Goal: Transaction & Acquisition: Purchase product/service

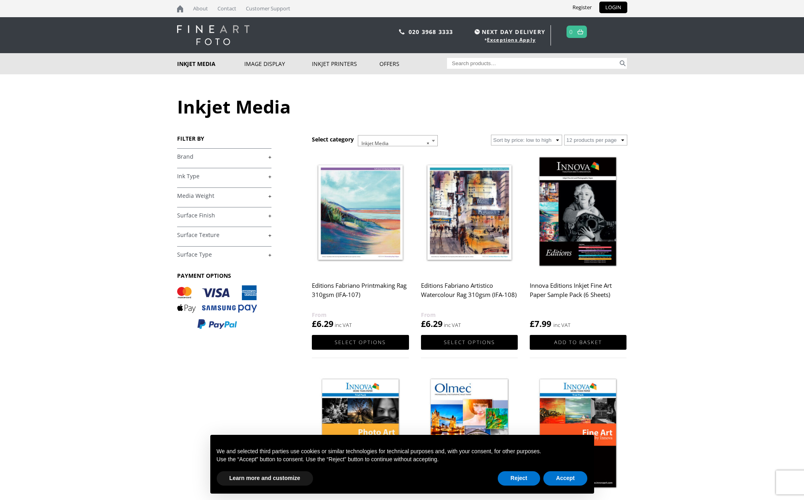
click at [232, 158] on link "+" at bounding box center [224, 157] width 94 height 8
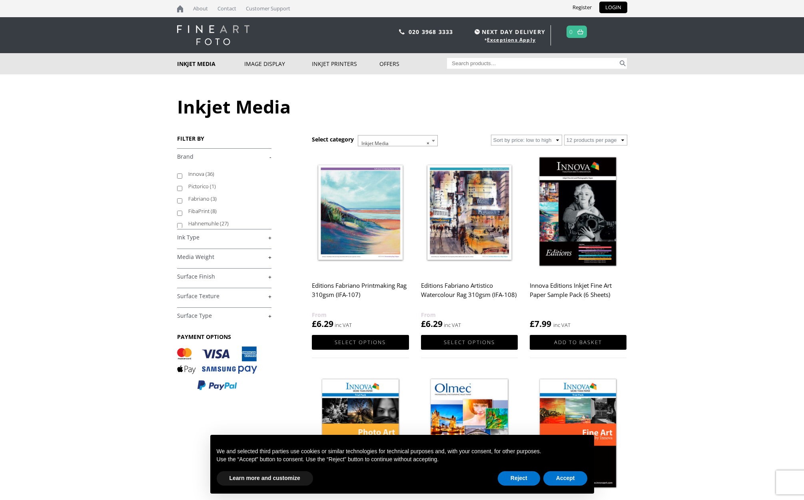
click at [214, 224] on label "Hahnemuhle (27)" at bounding box center [226, 223] width 76 height 12
click at [182, 224] on input "Hahnemuhle (27)" at bounding box center [179, 225] width 5 height 5
checkbox input "true"
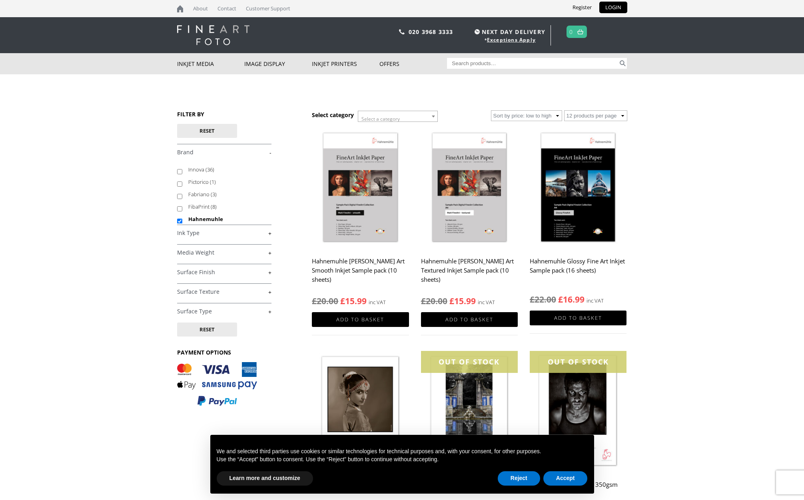
click at [241, 234] on link "+" at bounding box center [224, 233] width 94 height 8
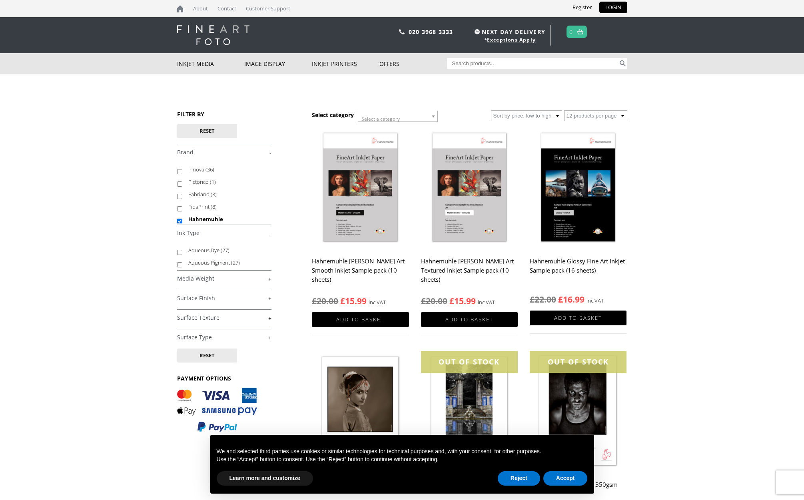
click at [224, 263] on label "Aqueous Pigment (27)" at bounding box center [226, 263] width 76 height 12
click at [182, 263] on input "Aqueous Pigment (27)" at bounding box center [179, 264] width 5 height 5
checkbox input "true"
click at [237, 299] on link "+" at bounding box center [224, 299] width 94 height 8
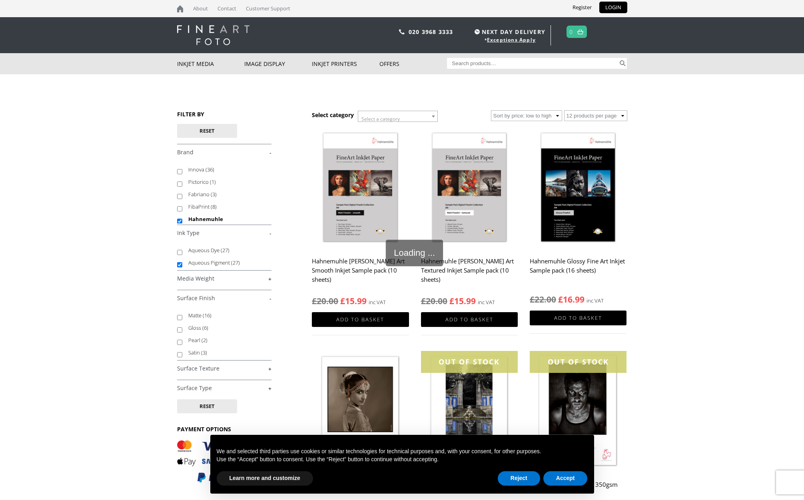
click at [179, 342] on input "Pearl (2)" at bounding box center [179, 342] width 5 height 5
checkbox input "true"
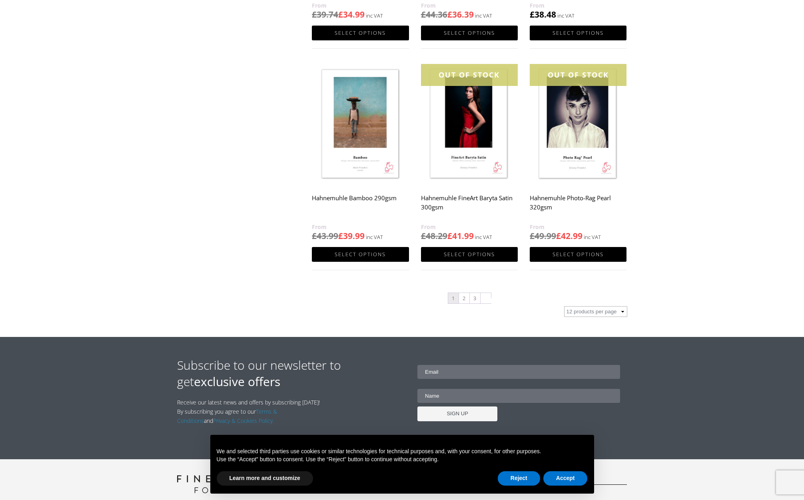
scroll to position [736, 0]
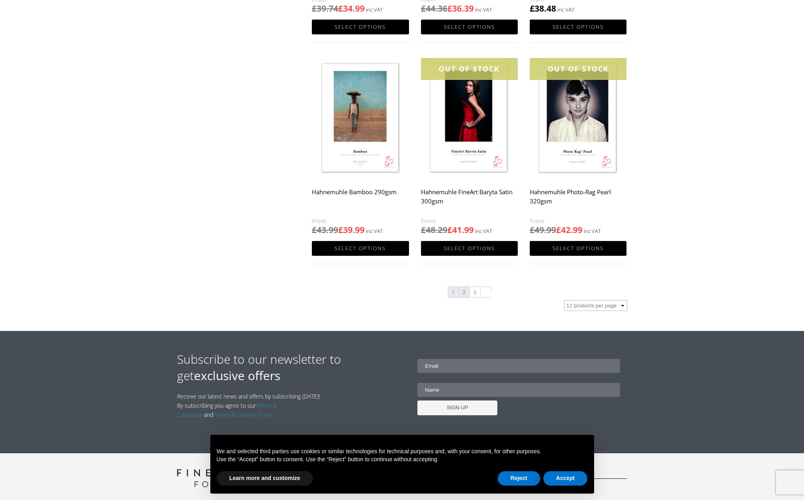
click at [465, 293] on link "2" at bounding box center [464, 292] width 10 height 10
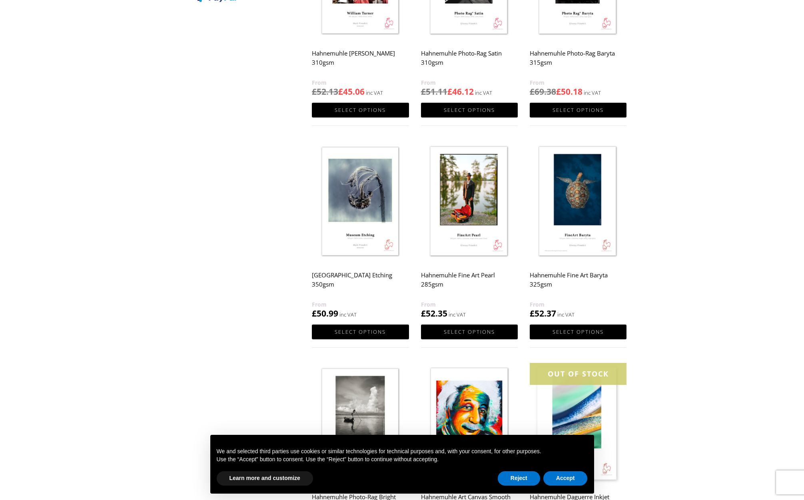
scroll to position [431, 0]
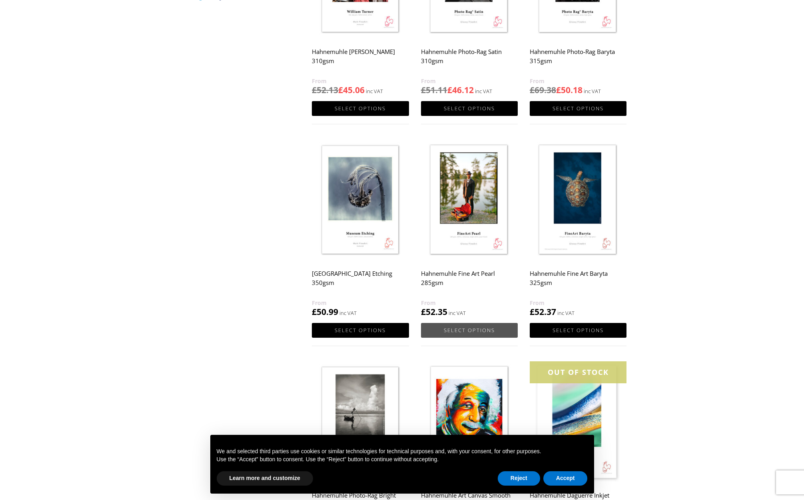
click at [476, 328] on link "Select options" at bounding box center [469, 330] width 97 height 15
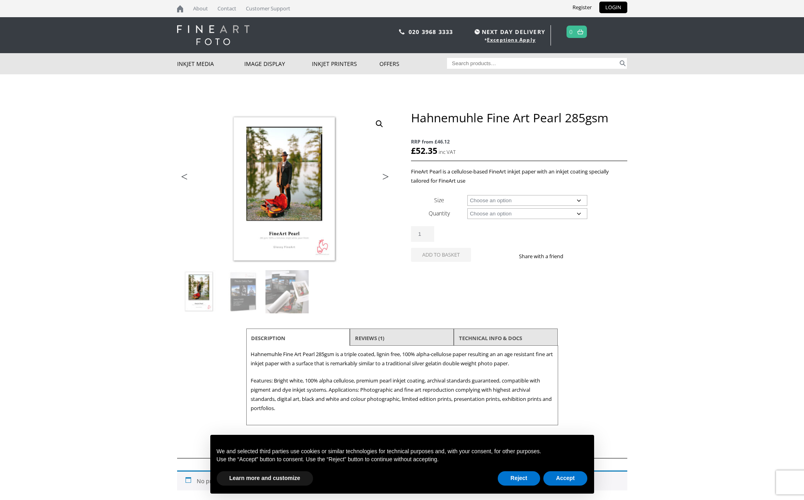
click at [553, 198] on select "Choose an option A4 Sheet A3 Sheet A3+ Sheet A2 Sheet 17" Wide Roll 24" Wide Ro…" at bounding box center [527, 200] width 120 height 11
click at [467, 195] on select "Choose an option A4 Sheet A3 Sheet A3+ Sheet A2 Sheet 17" Wide Roll 24" Wide Ro…" at bounding box center [527, 200] width 120 height 11
select select "a4-sheet"
click at [544, 212] on select "Choose an option 25 Sheets" at bounding box center [527, 213] width 120 height 11
select select "25-sheets"
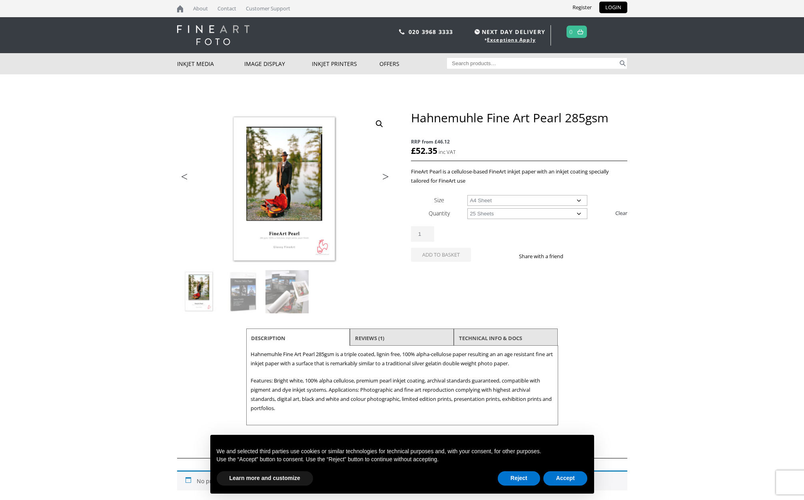
click at [467, 208] on select "Choose an option 25 Sheets" at bounding box center [527, 213] width 120 height 11
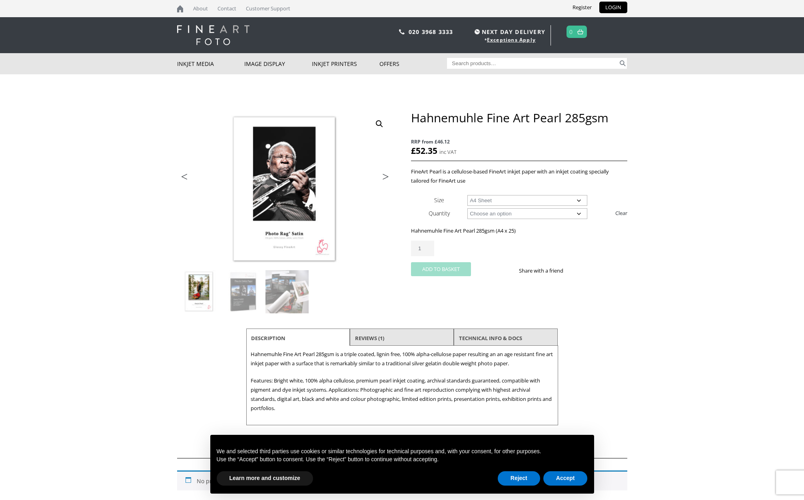
click at [451, 267] on button "Add to basket" at bounding box center [441, 269] width 60 height 14
click at [549, 202] on select "Choose an option A4 Sheet A3 Sheet A3+ Sheet A2 Sheet" at bounding box center [527, 200] width 120 height 11
click at [467, 195] on select "Choose an option A4 Sheet A3 Sheet A3+ Sheet A2 Sheet" at bounding box center [527, 200] width 120 height 11
click at [519, 201] on select "Choose an option A4 Sheet A3 Sheet A3+ Sheet A2 Sheet" at bounding box center [527, 200] width 120 height 11
click at [467, 195] on select "Choose an option A4 Sheet A3 Sheet A3+ Sheet A2 Sheet" at bounding box center [527, 200] width 120 height 11
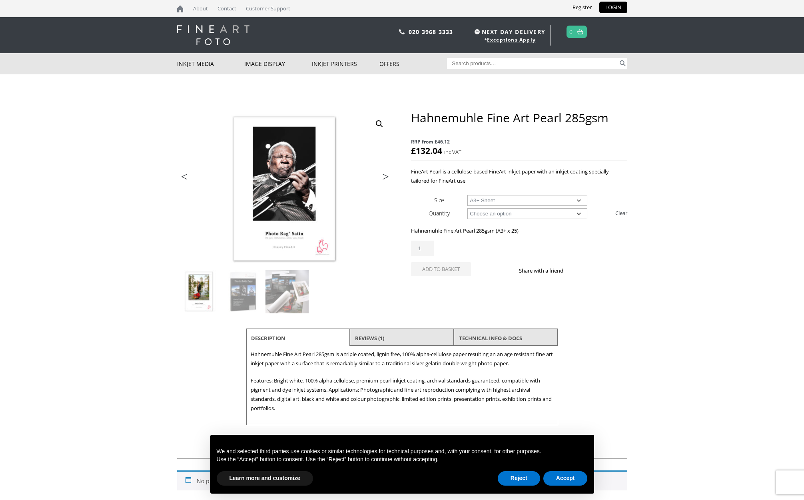
click at [522, 199] on select "Choose an option A4 Sheet A3 Sheet A3+ Sheet A2 Sheet" at bounding box center [527, 200] width 120 height 11
click at [467, 195] on select "Choose an option A4 Sheet A3 Sheet A3+ Sheet A2 Sheet" at bounding box center [527, 200] width 120 height 11
select select "a3-sheet"
click at [439, 268] on button "Add to basket" at bounding box center [441, 269] width 60 height 14
